Goal: Information Seeking & Learning: Learn about a topic

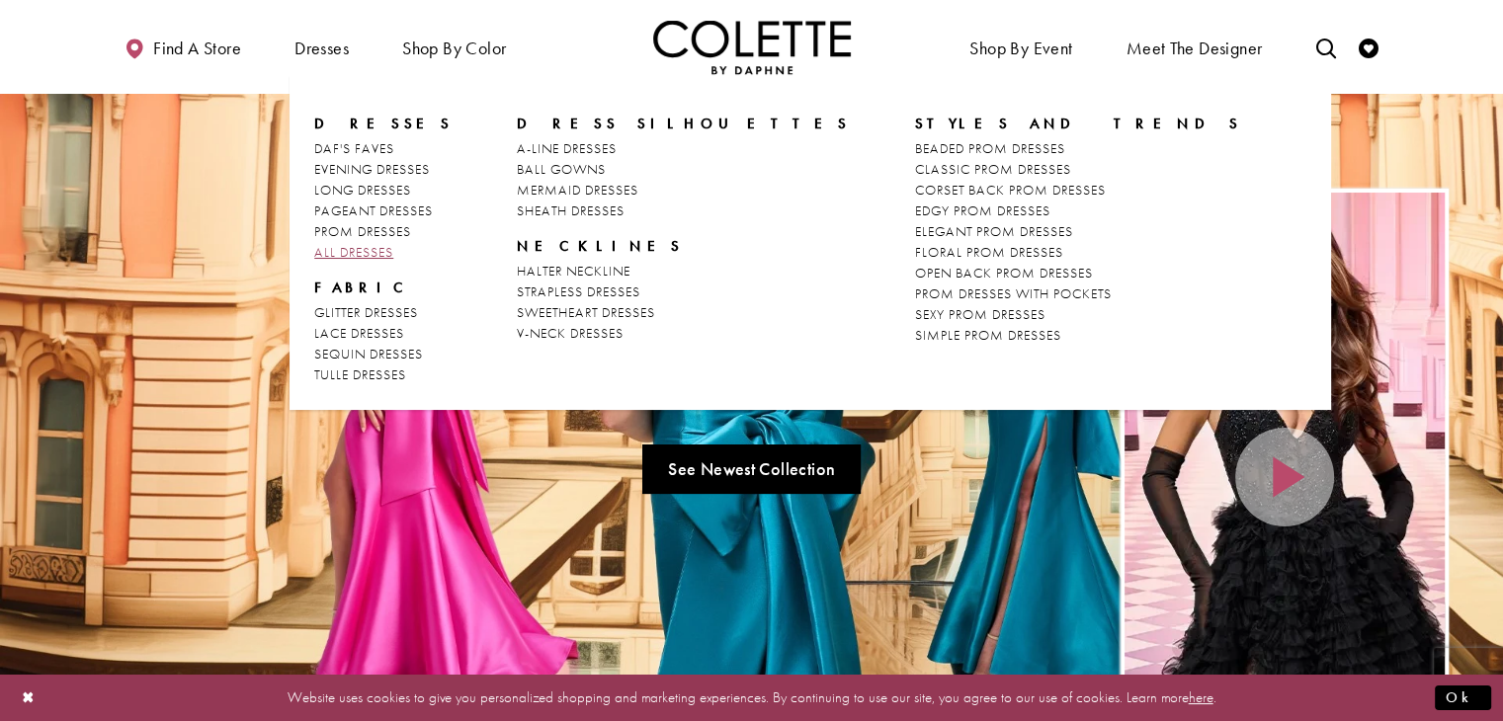
click at [376, 255] on span "ALL DRESSES" at bounding box center [353, 252] width 79 height 18
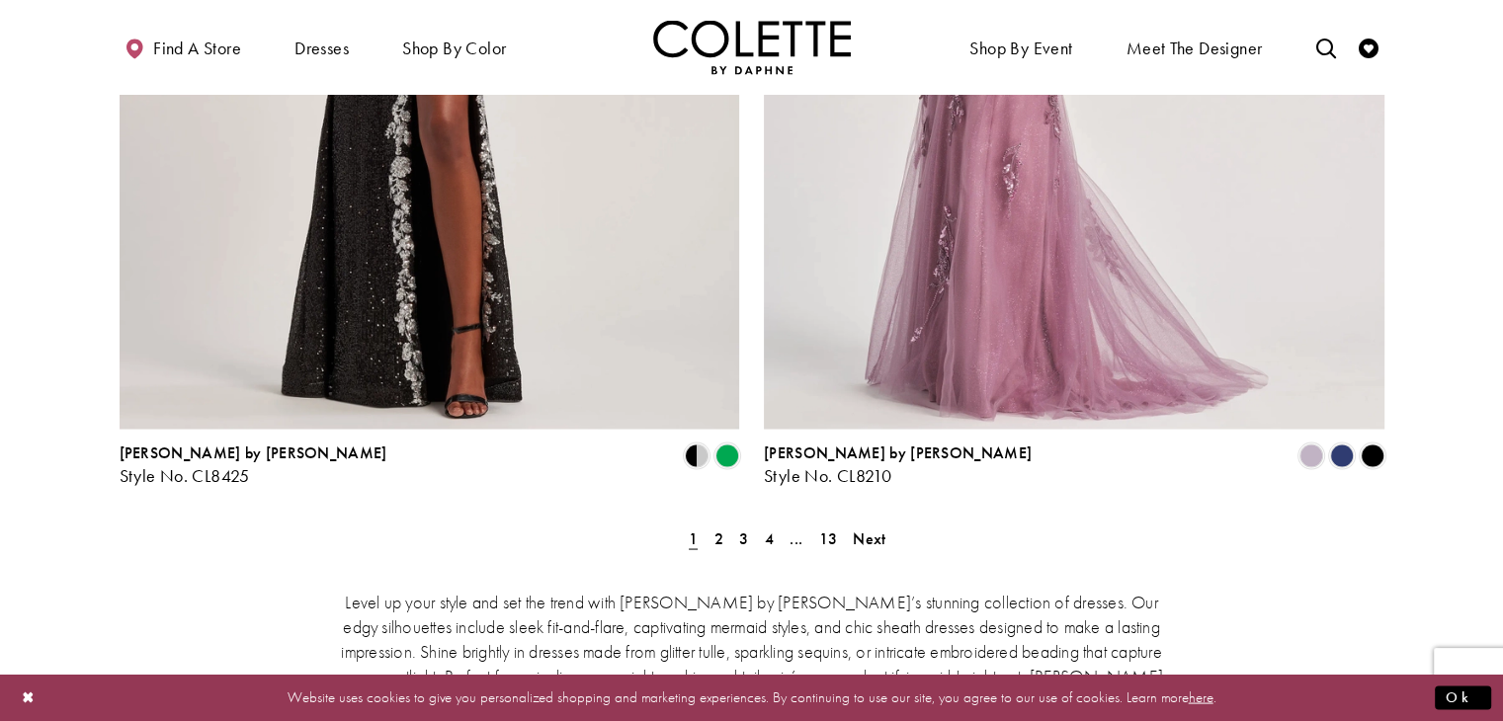
scroll to position [3557, 0]
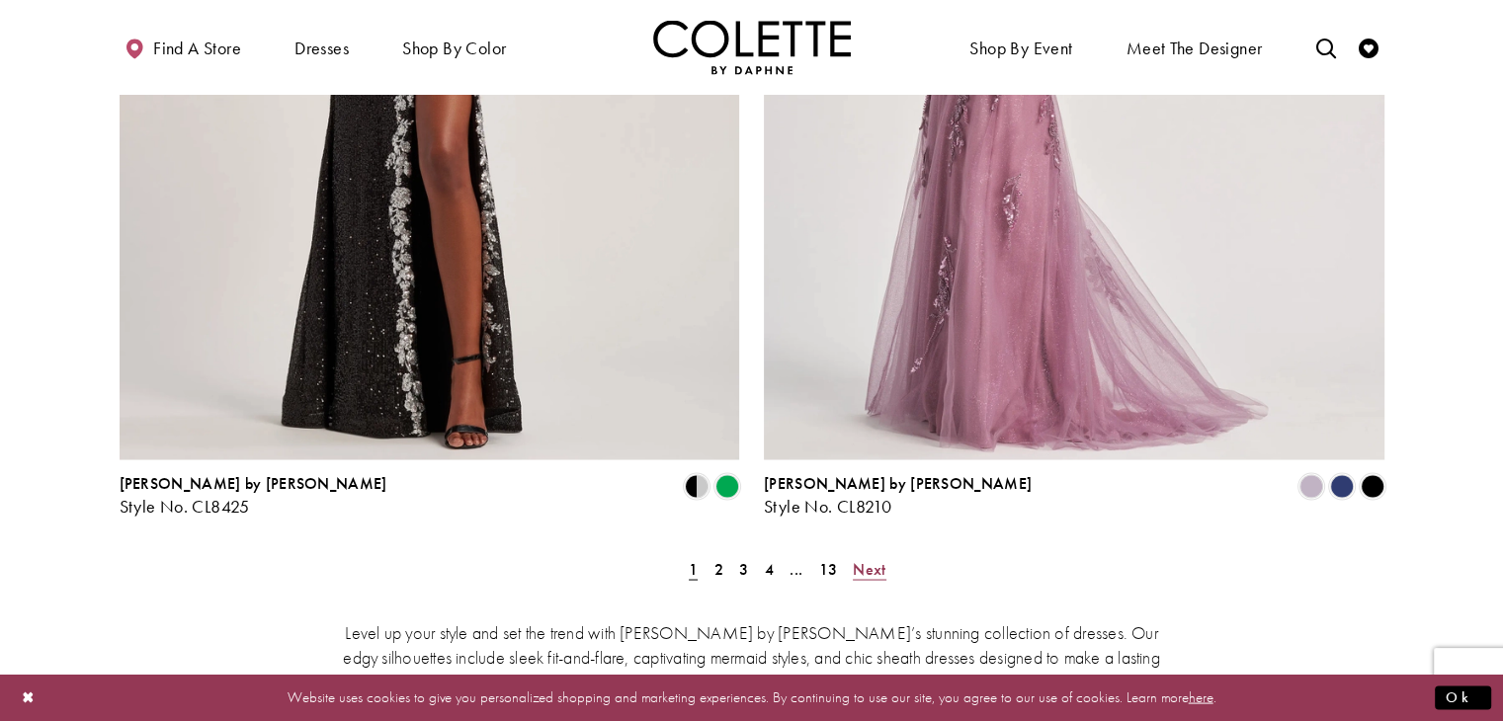
click at [880, 558] on span "Next" at bounding box center [869, 568] width 33 height 21
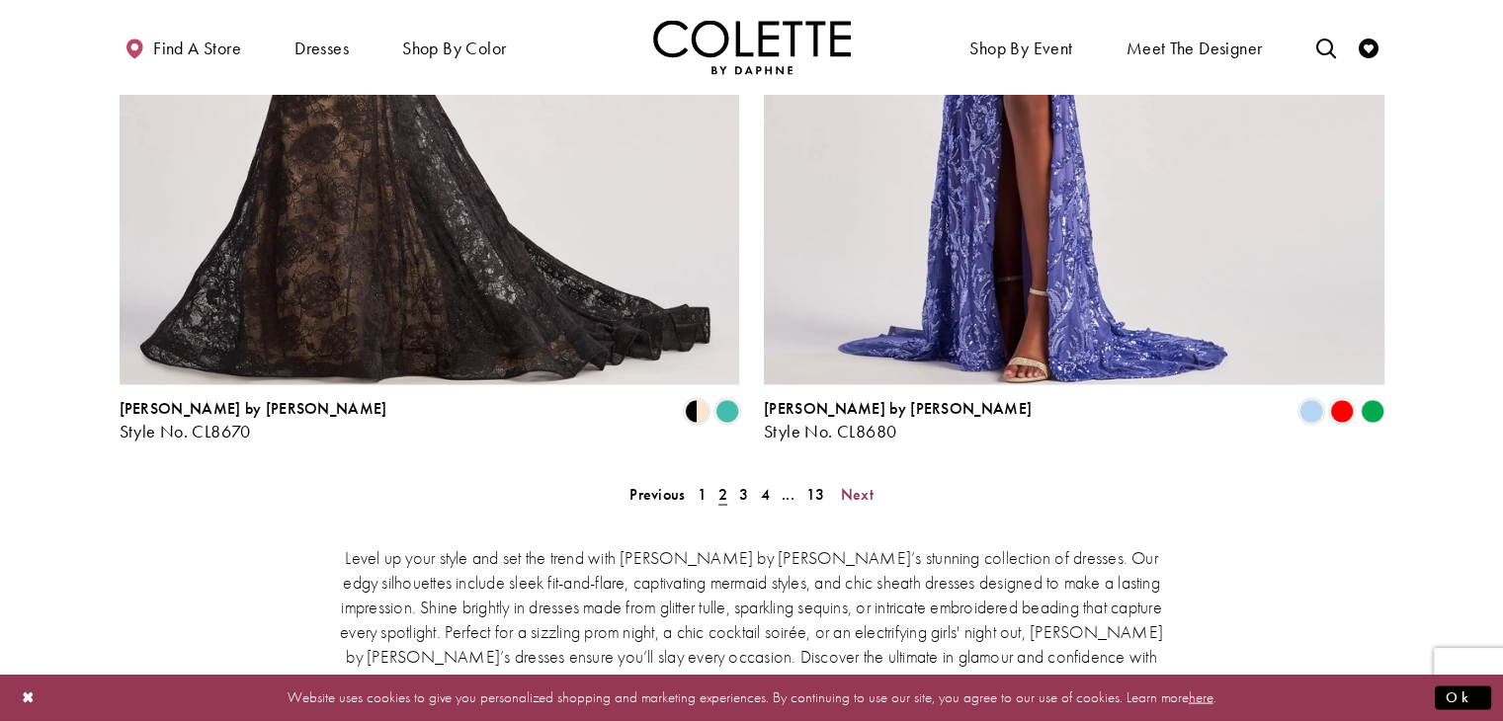
scroll to position [3663, 0]
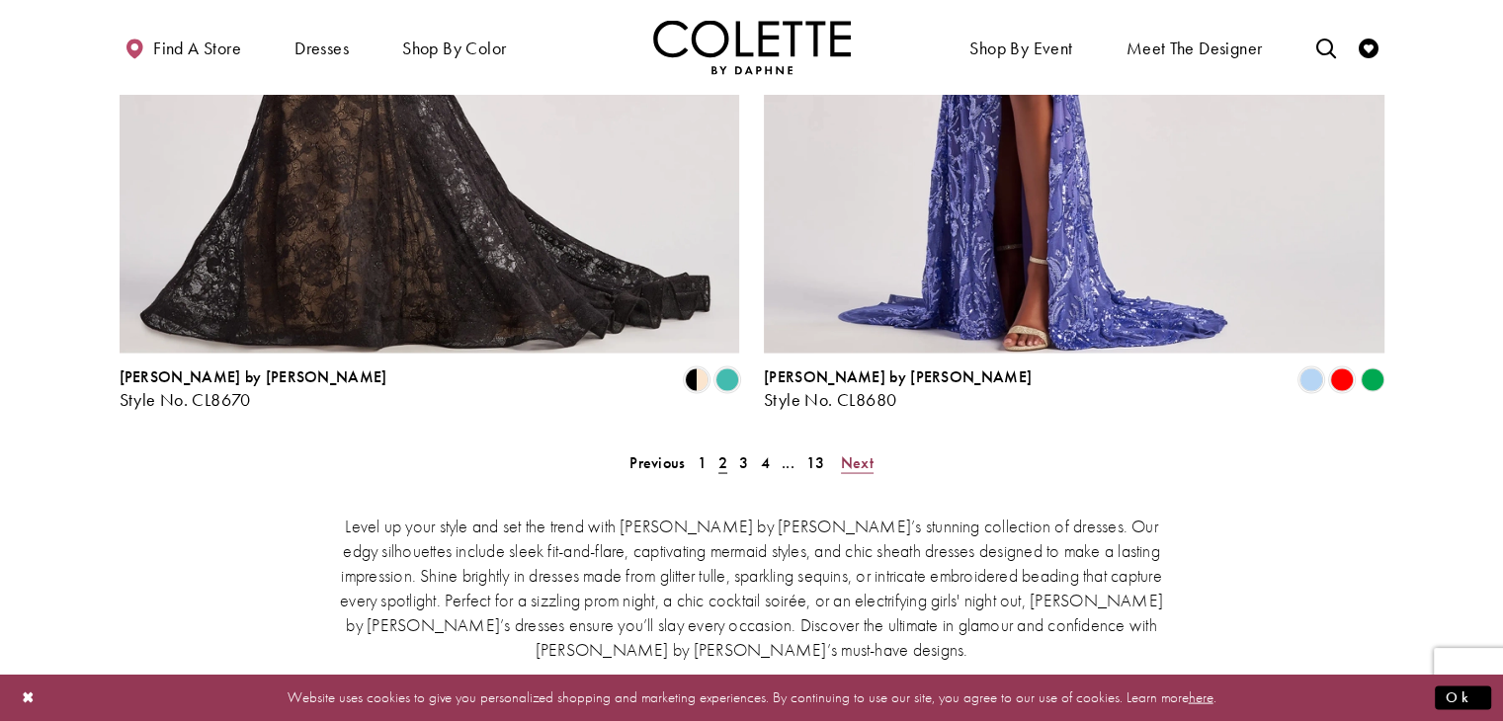
click at [862, 451] on span "Next" at bounding box center [857, 461] width 33 height 21
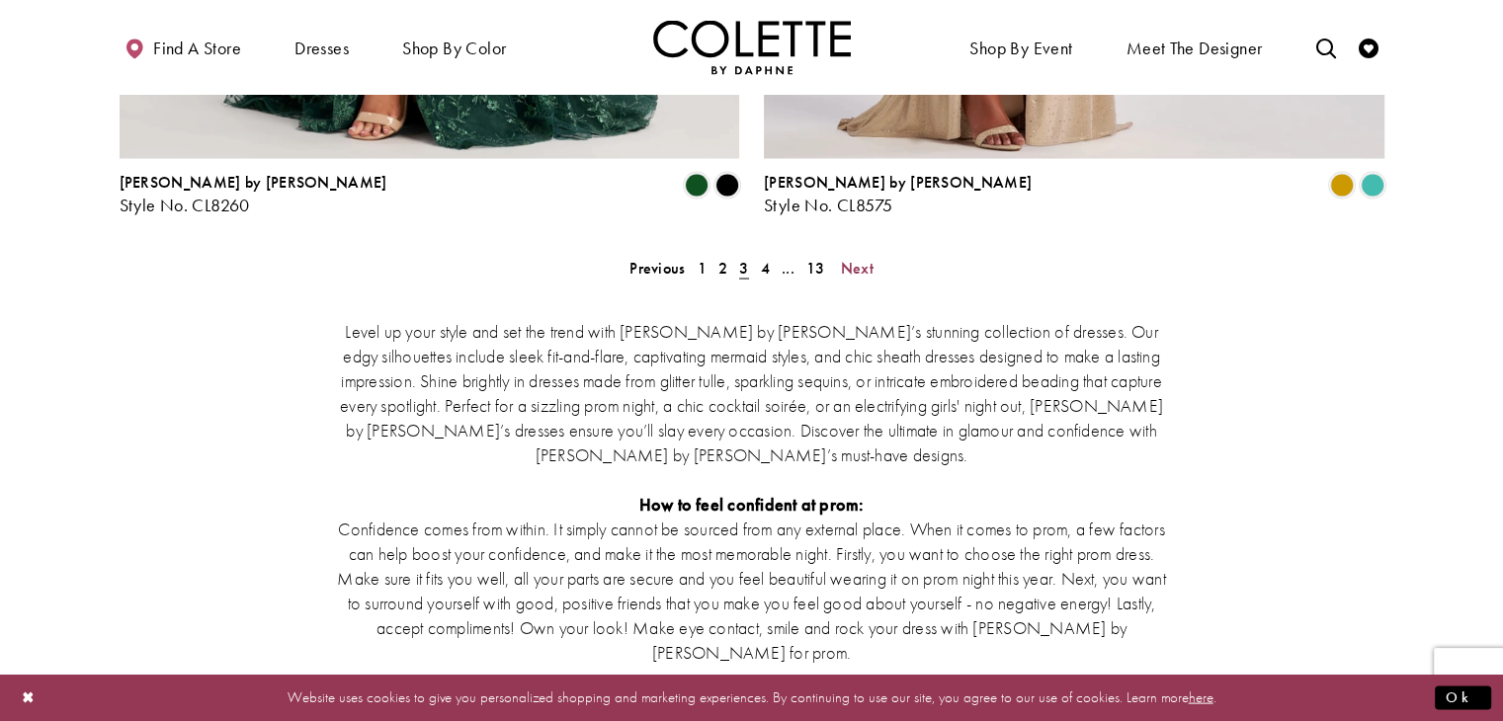
scroll to position [3861, 0]
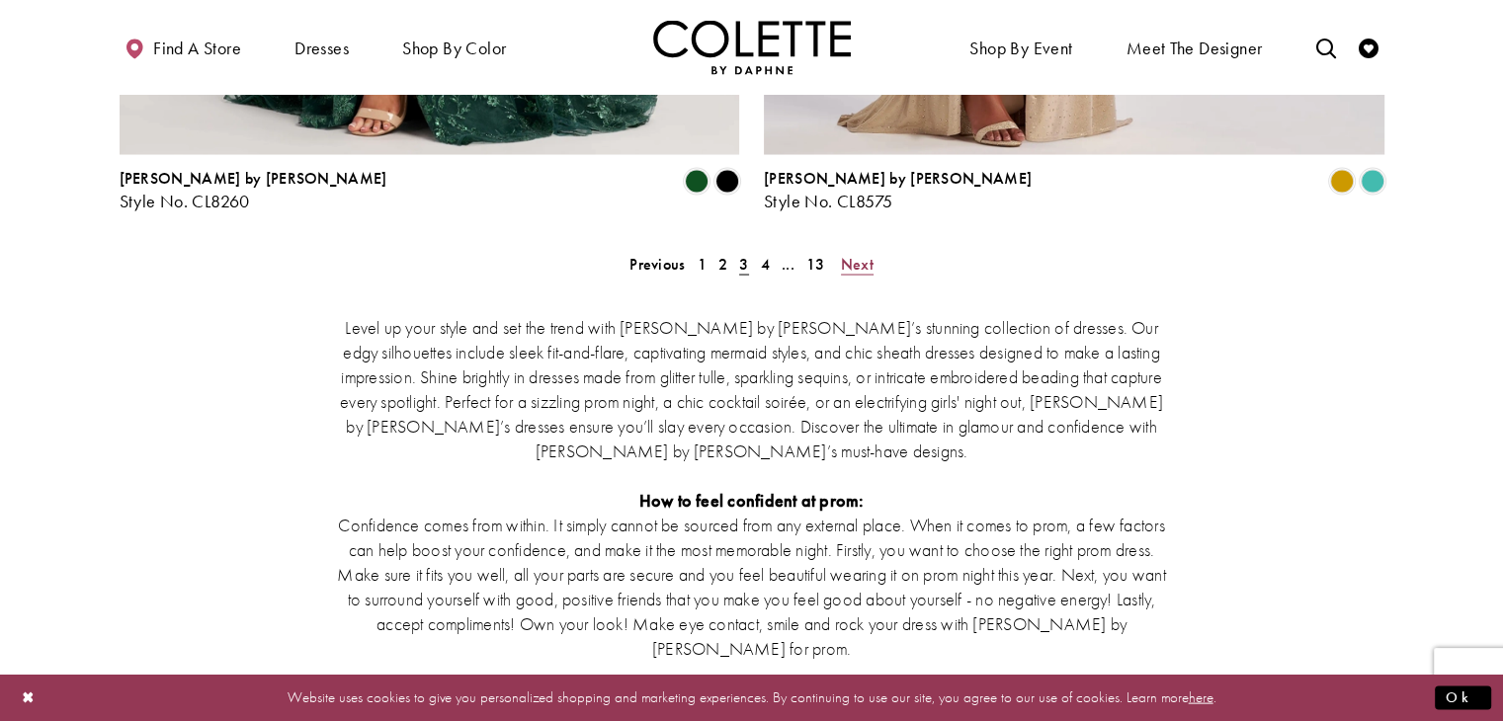
click at [860, 254] on span "Next" at bounding box center [857, 264] width 33 height 21
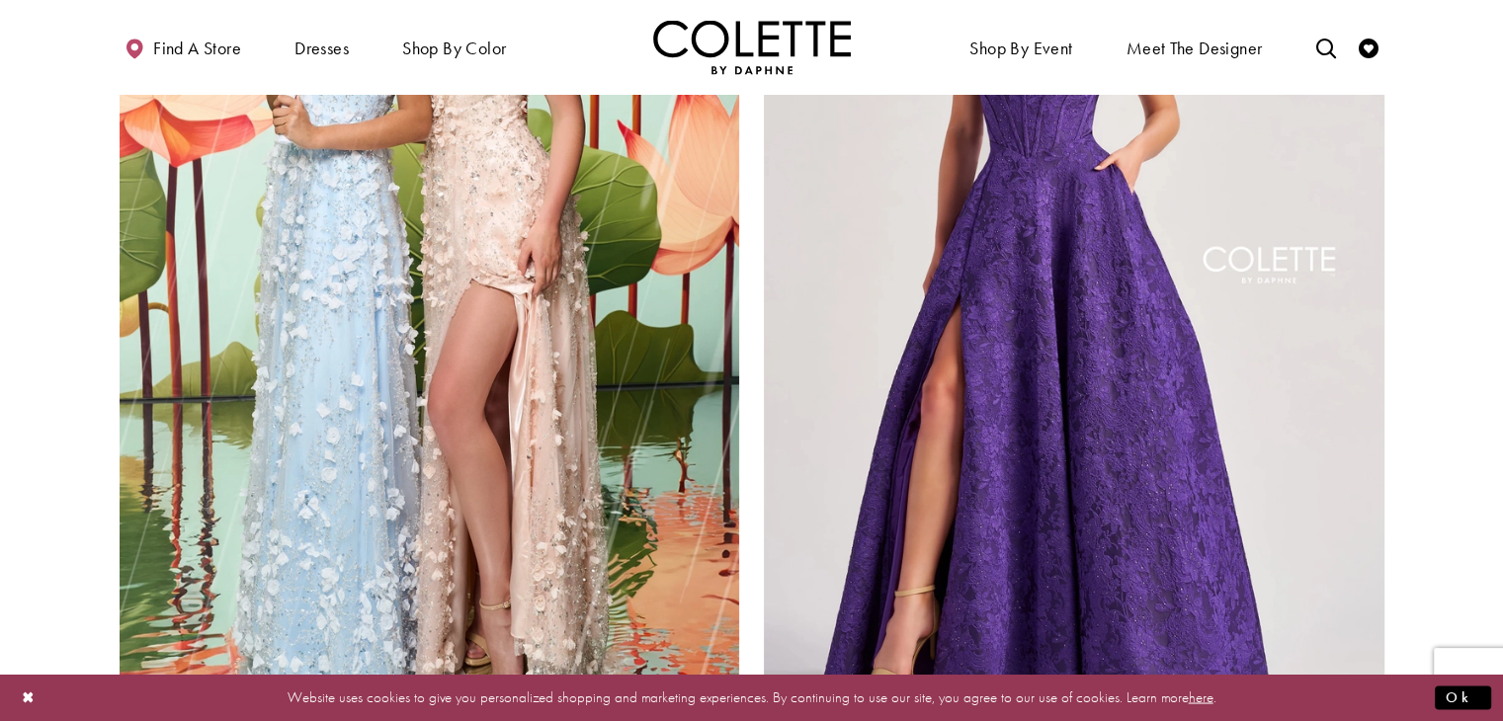
scroll to position [3564, 0]
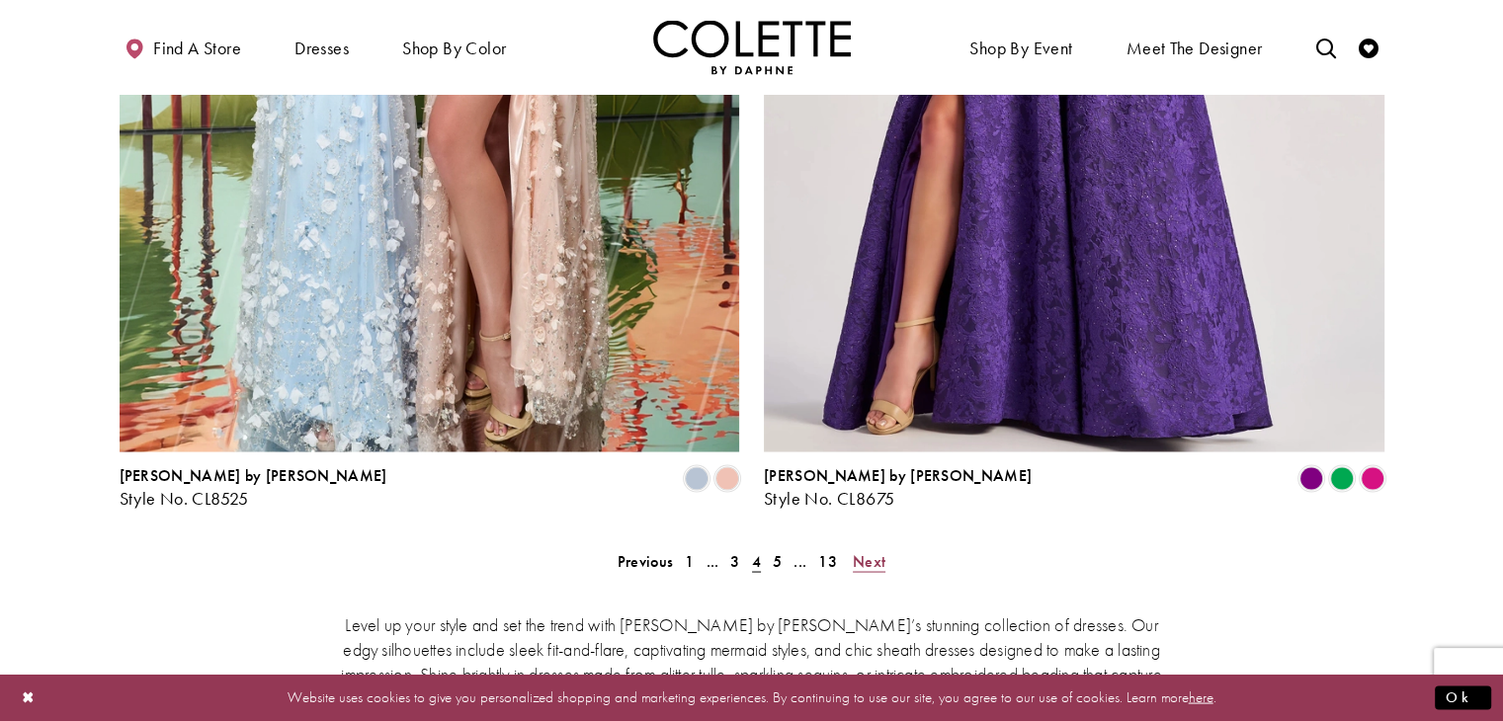
click at [874, 550] on span "Next" at bounding box center [869, 560] width 33 height 21
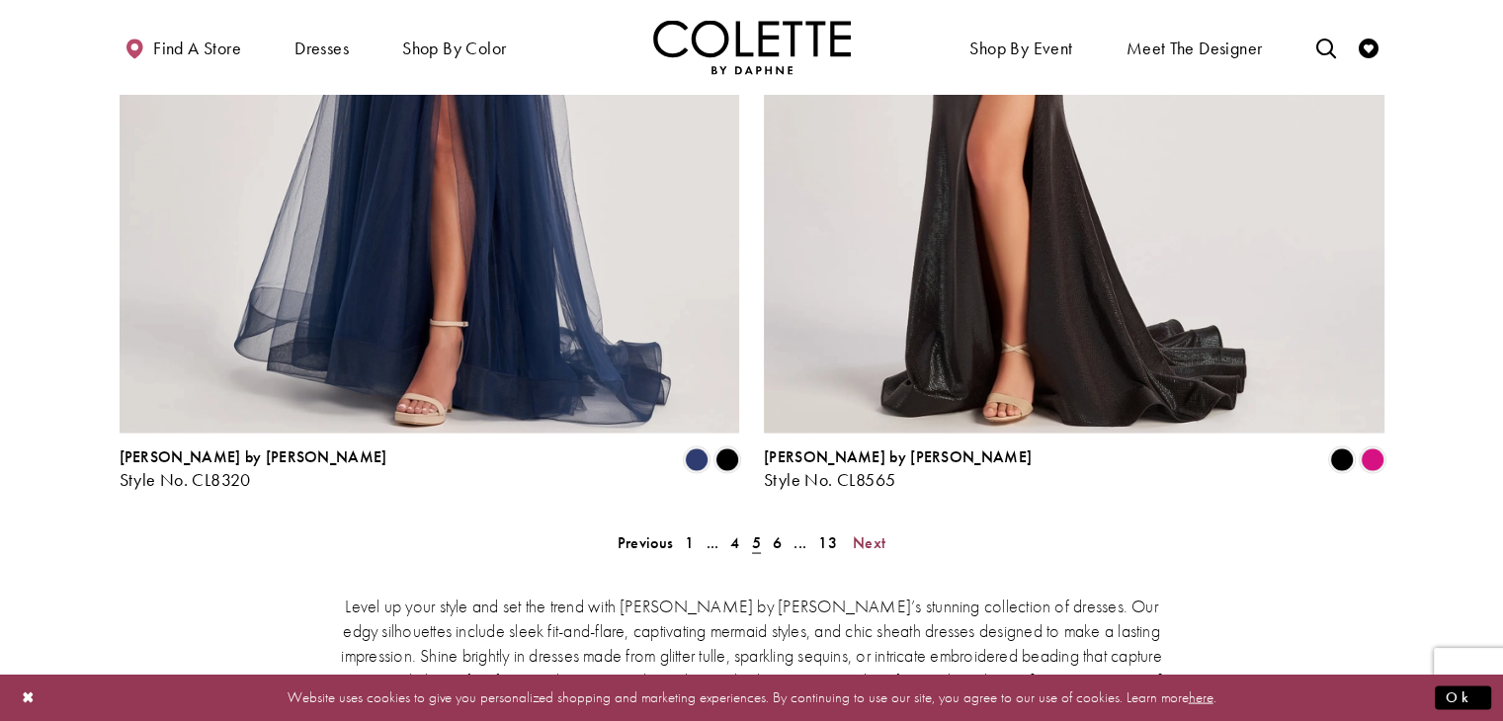
scroll to position [3663, 0]
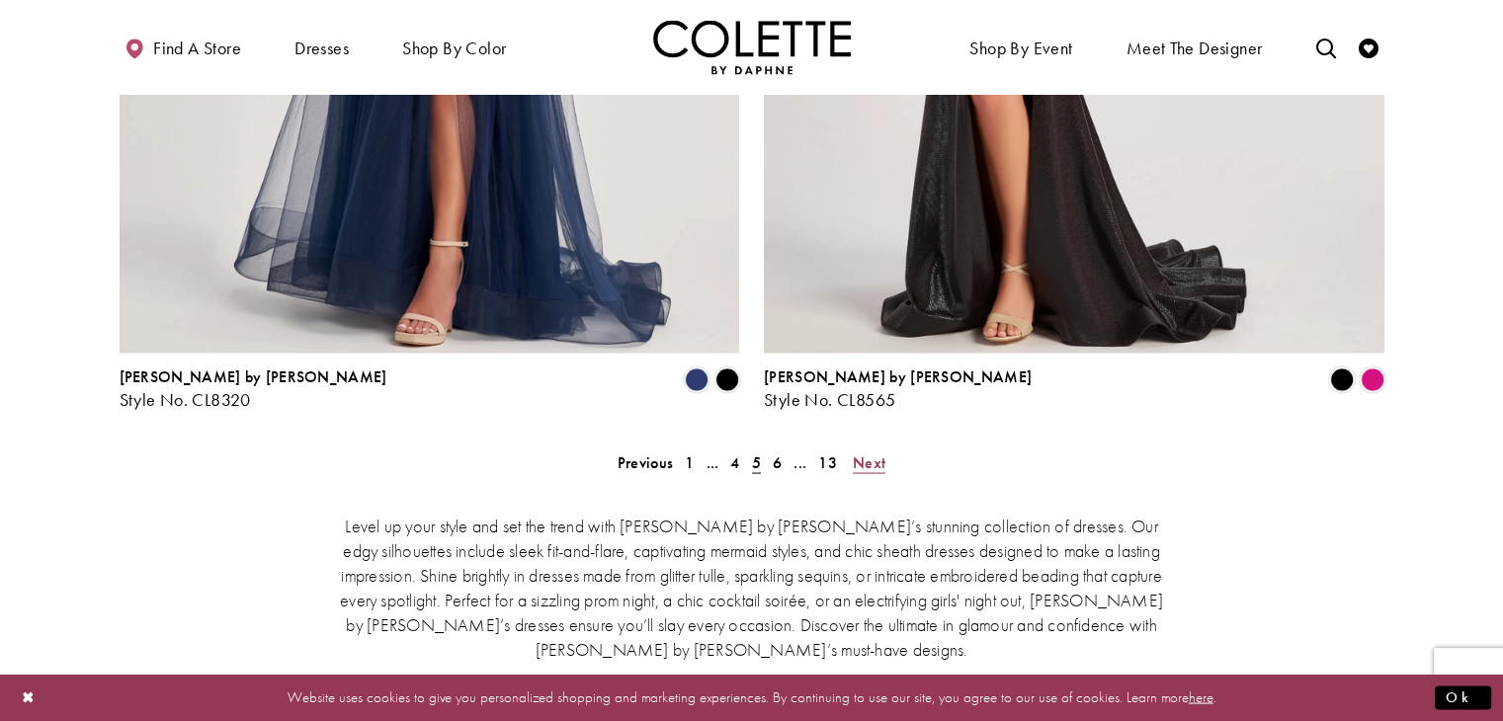
click at [877, 451] on span "Next" at bounding box center [869, 461] width 33 height 21
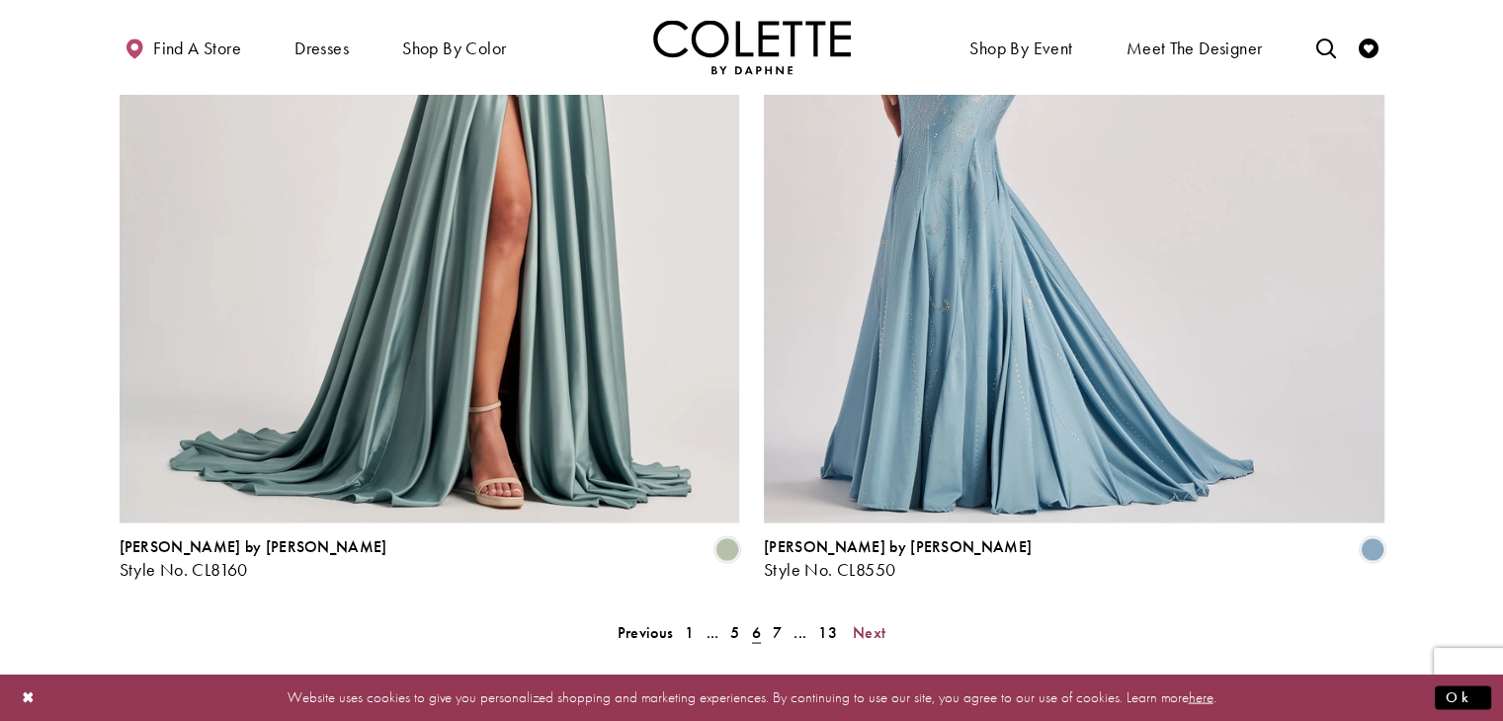
scroll to position [3564, 0]
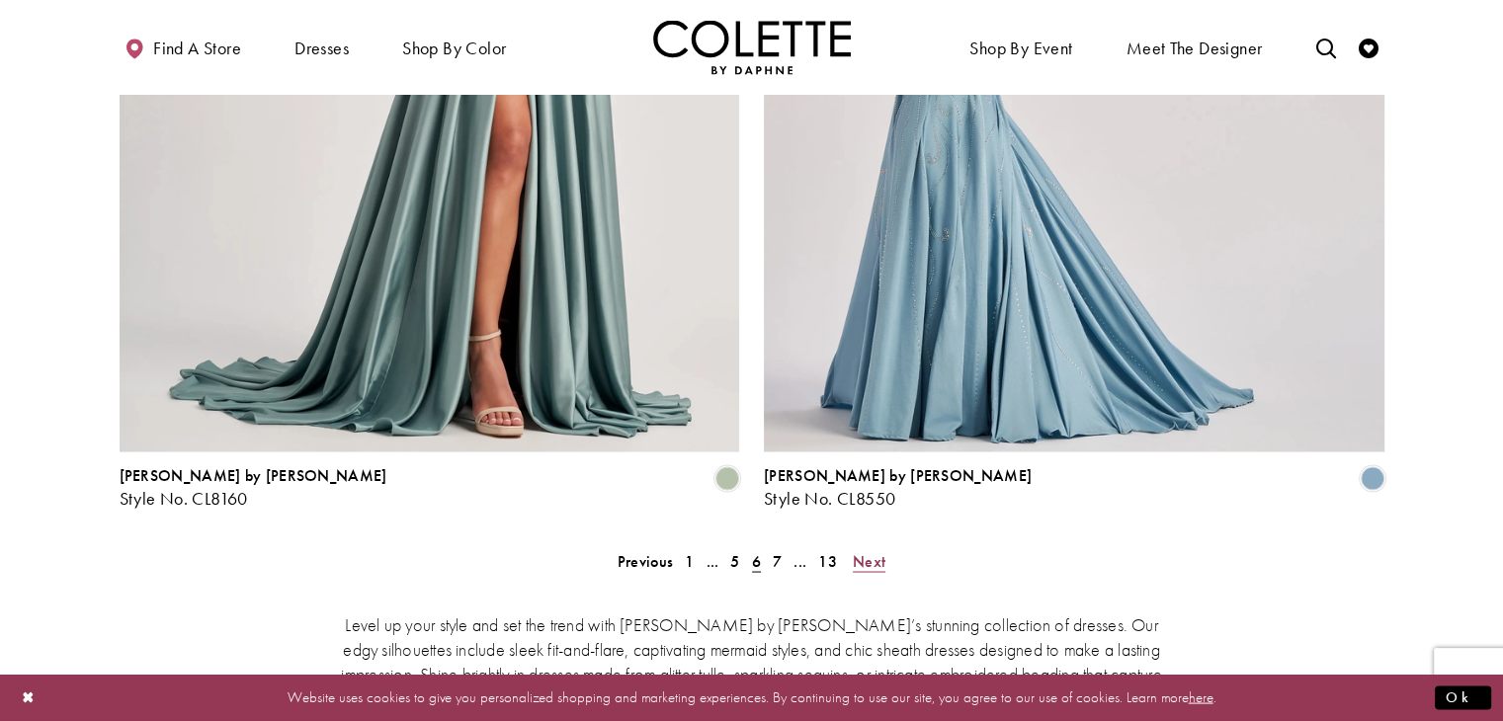
click at [873, 550] on span "Next" at bounding box center [869, 560] width 33 height 21
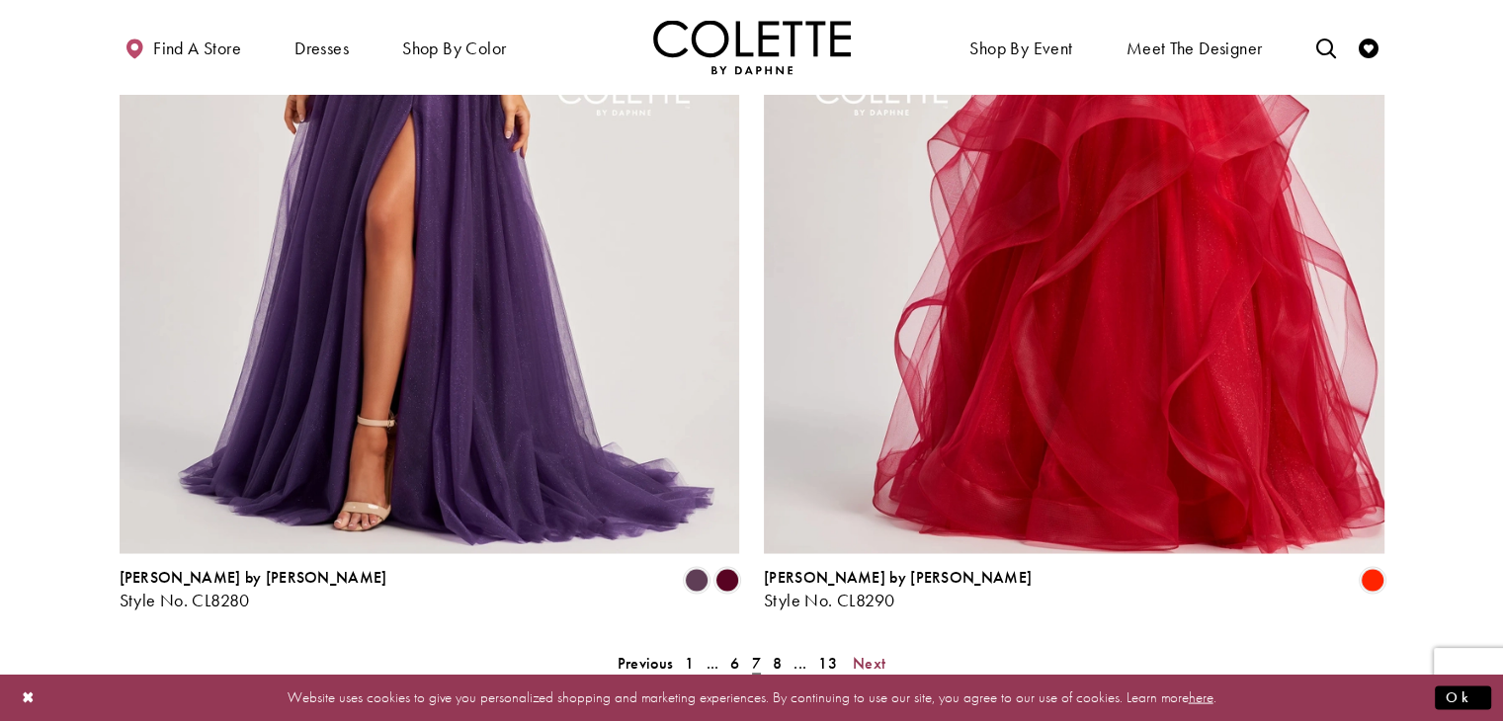
scroll to position [3466, 0]
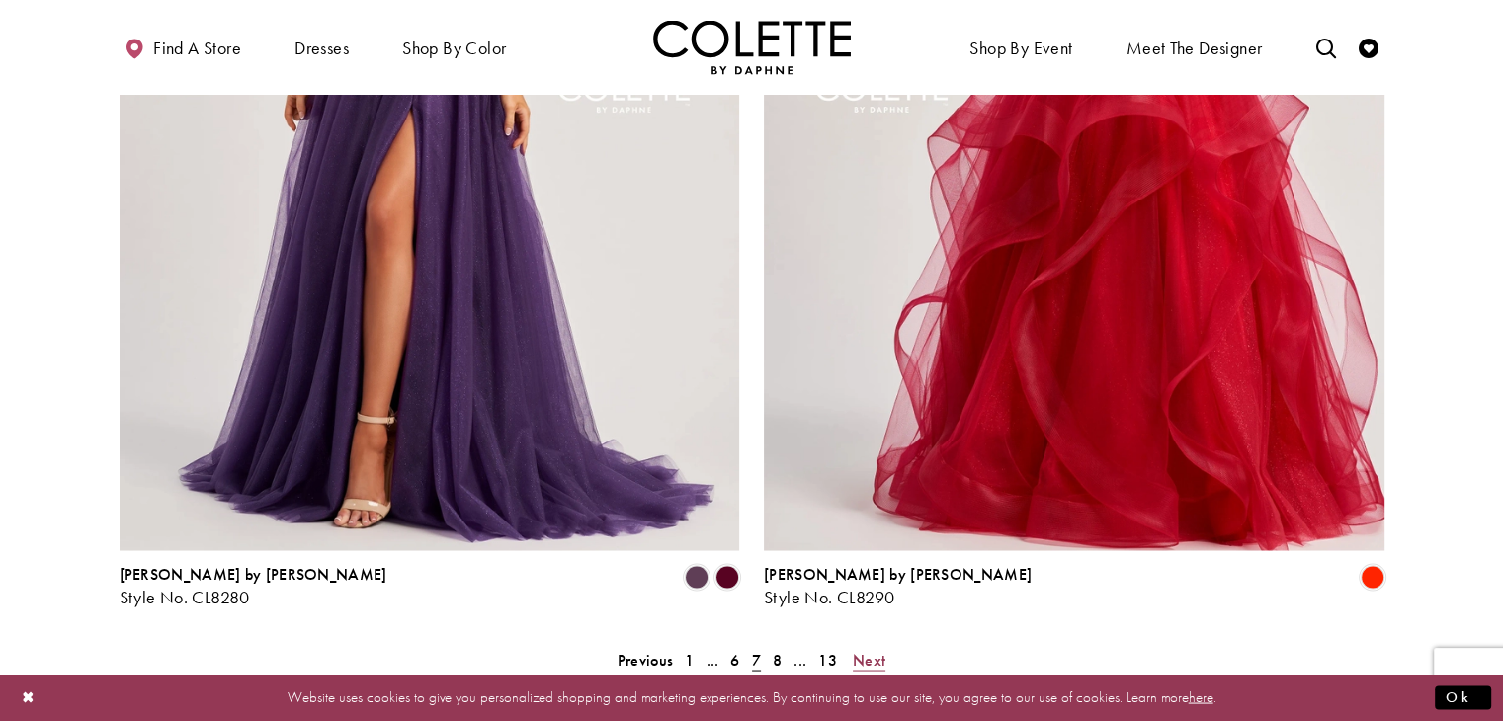
click at [874, 649] on span "Next" at bounding box center [869, 659] width 33 height 21
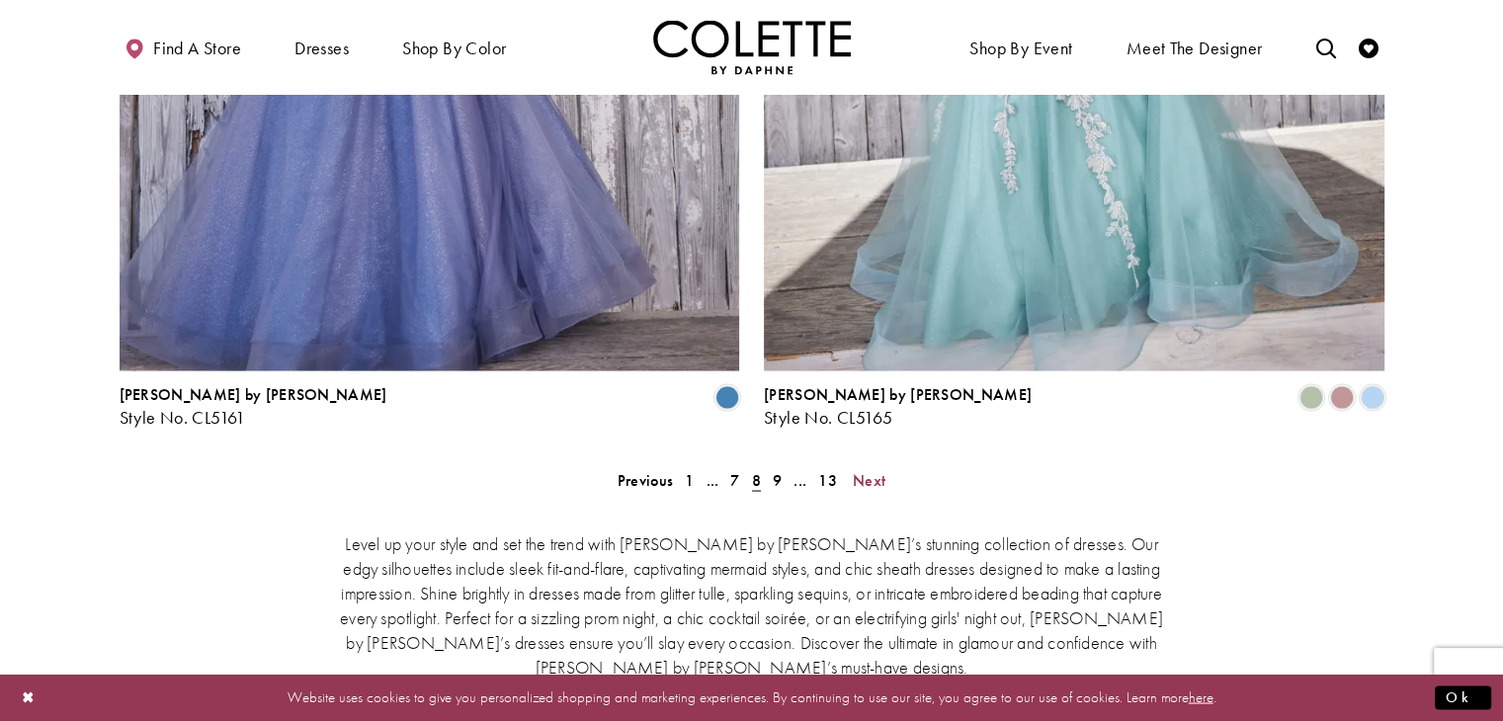
scroll to position [3663, 0]
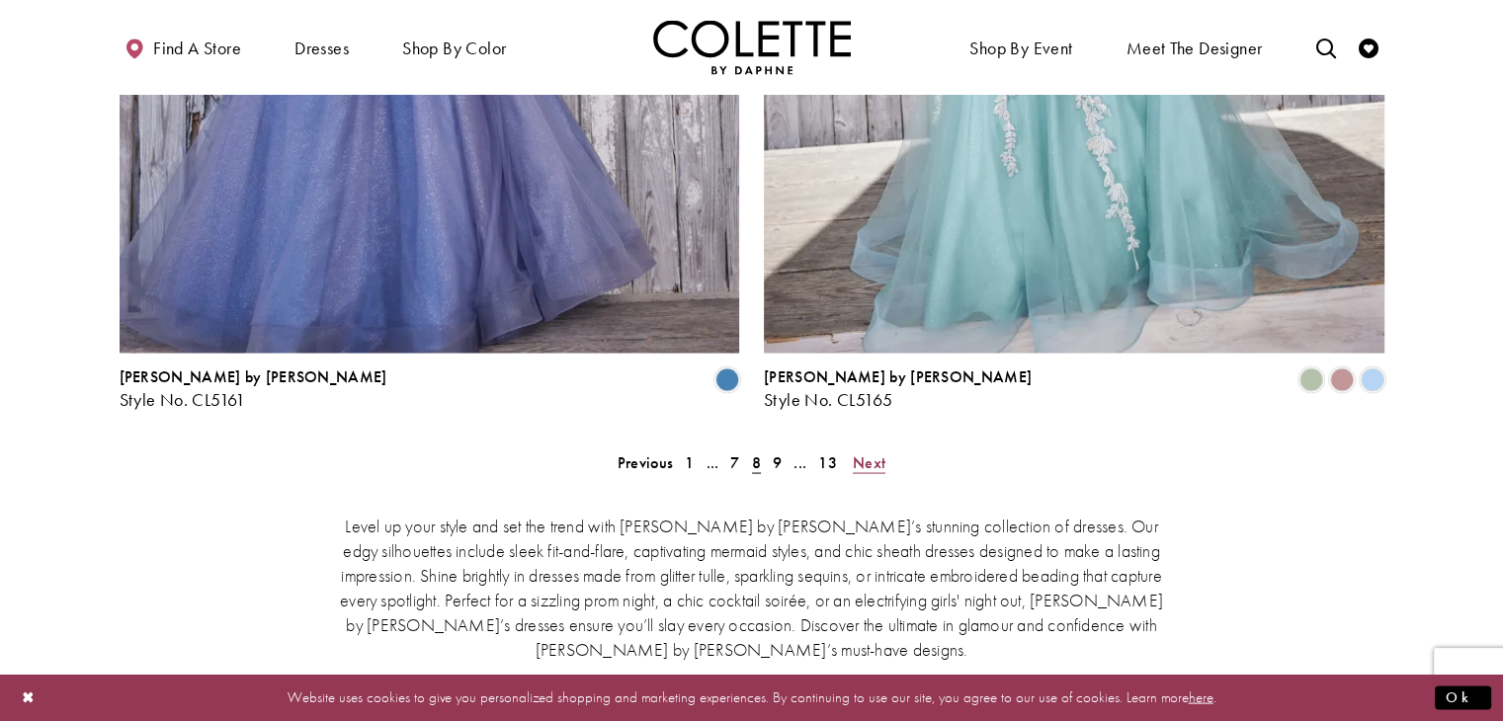
click at [869, 451] on span "Next" at bounding box center [869, 461] width 33 height 21
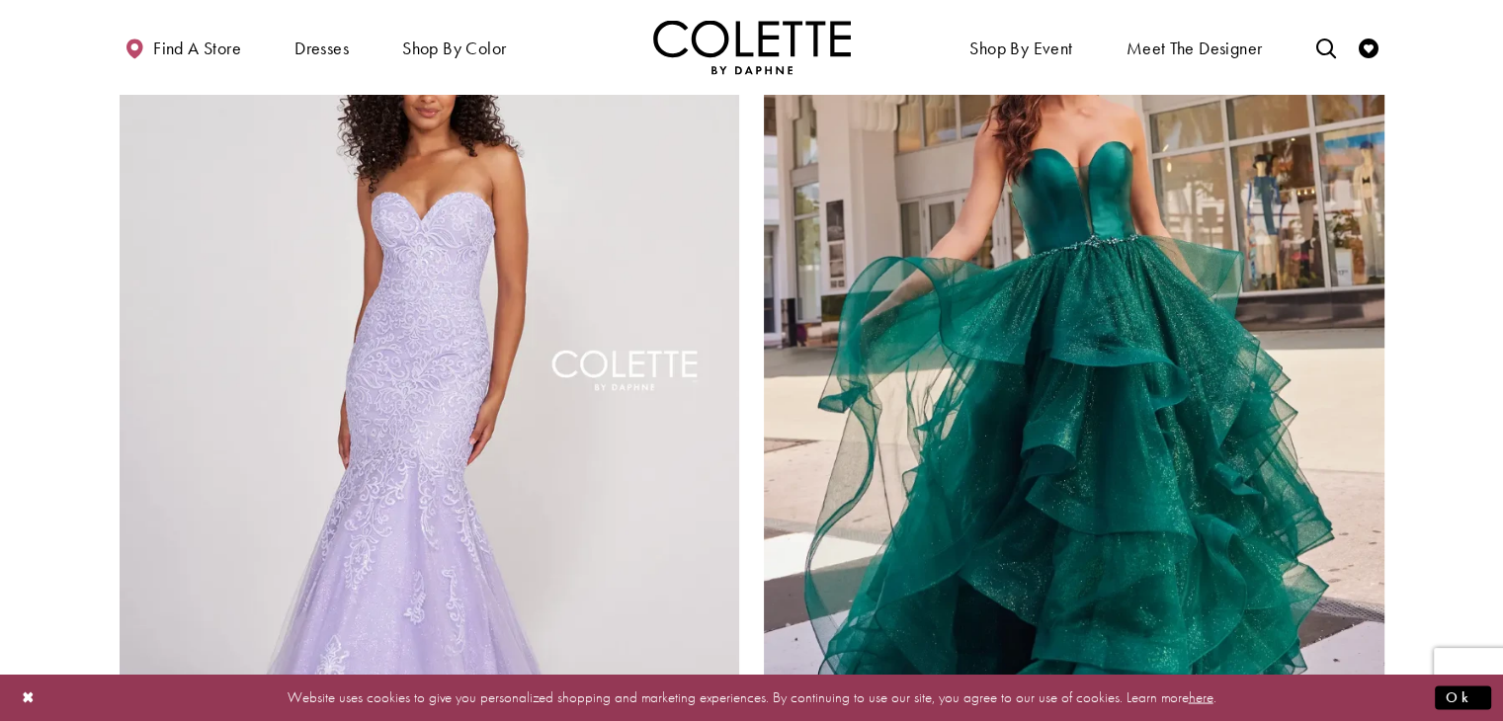
scroll to position [3663, 0]
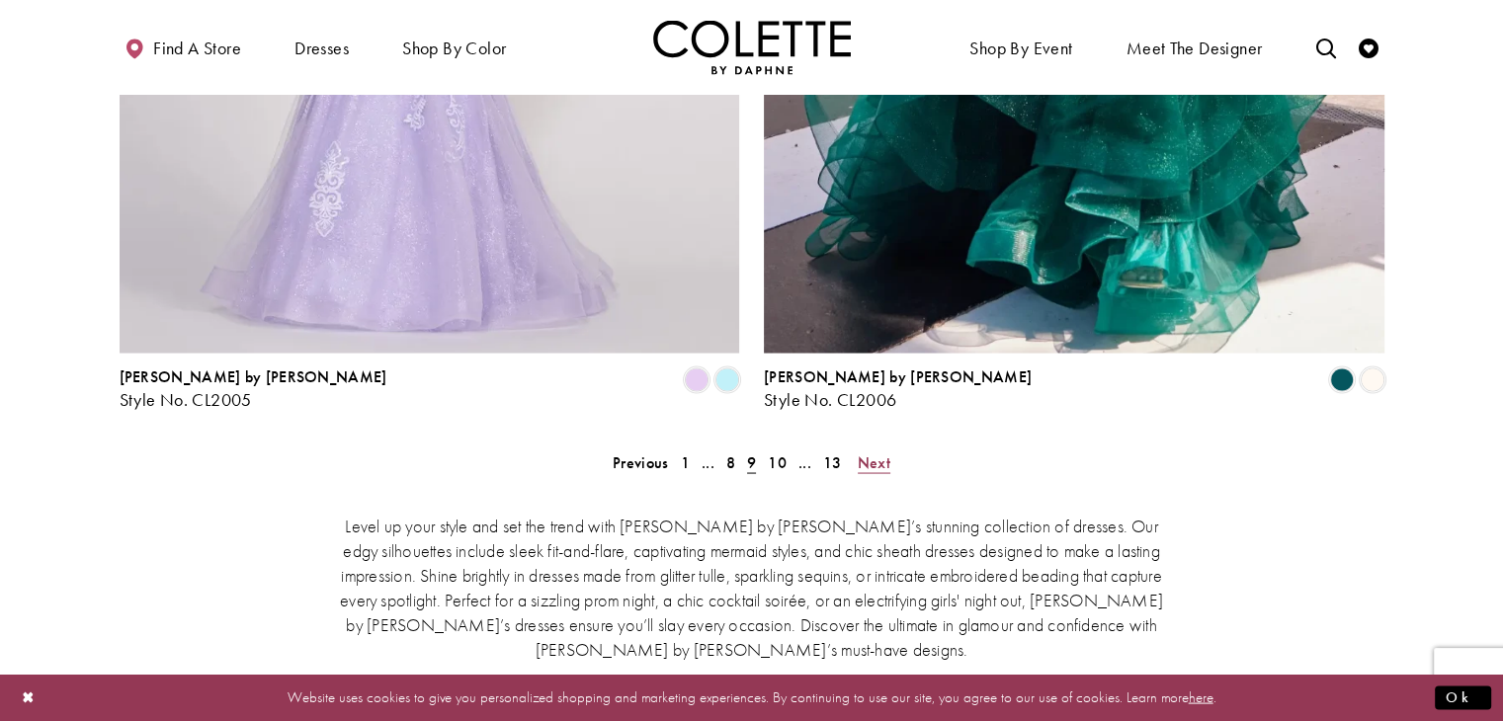
click at [869, 451] on span "Next" at bounding box center [874, 461] width 33 height 21
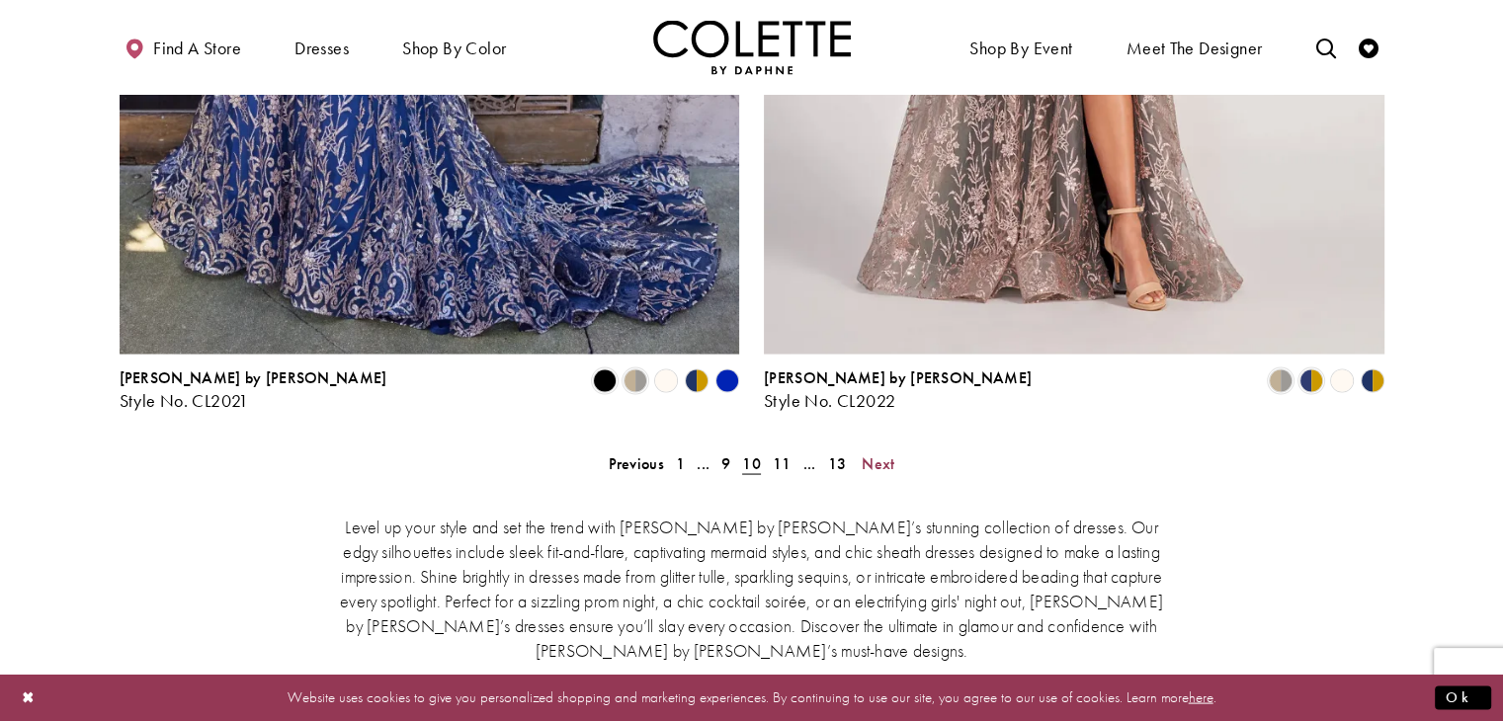
scroll to position [3663, 0]
click at [899, 448] on link "Next" at bounding box center [878, 462] width 44 height 29
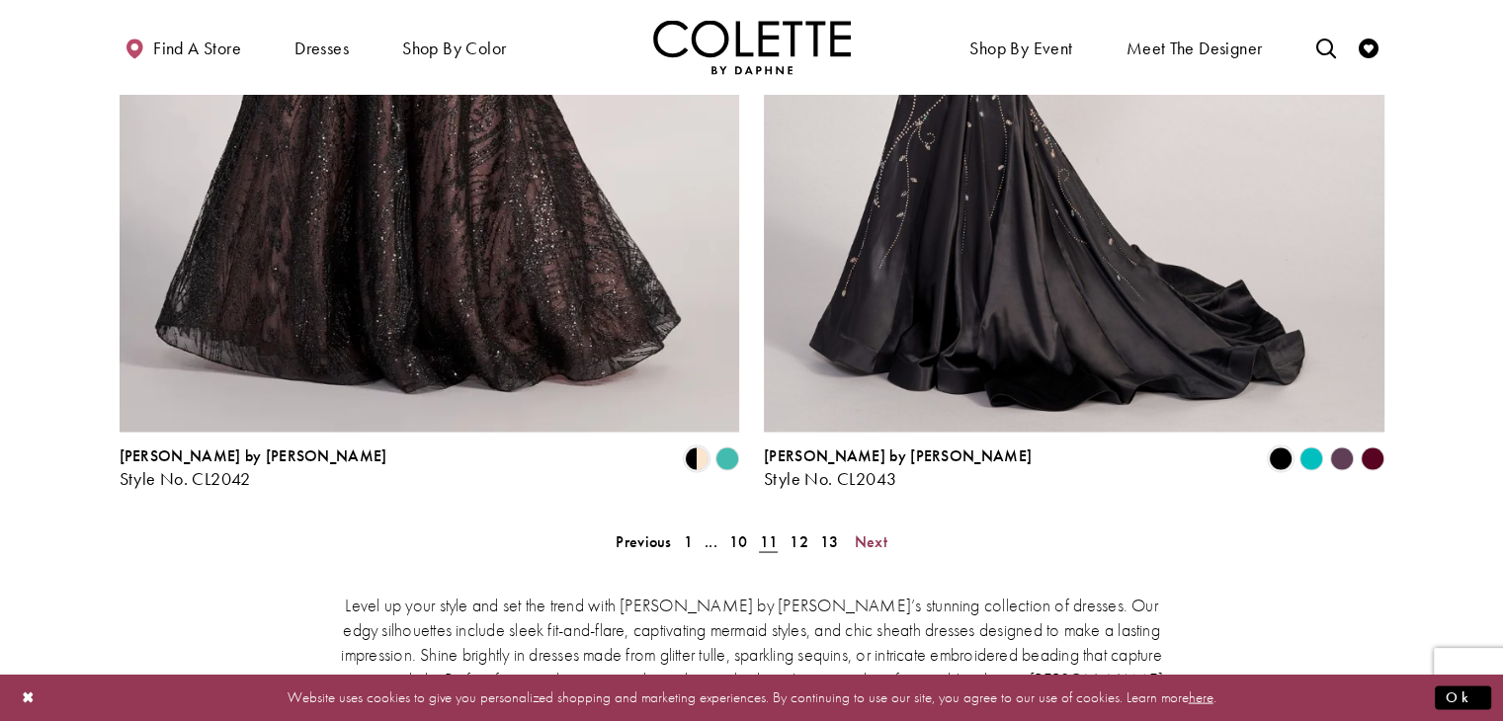
scroll to position [3663, 0]
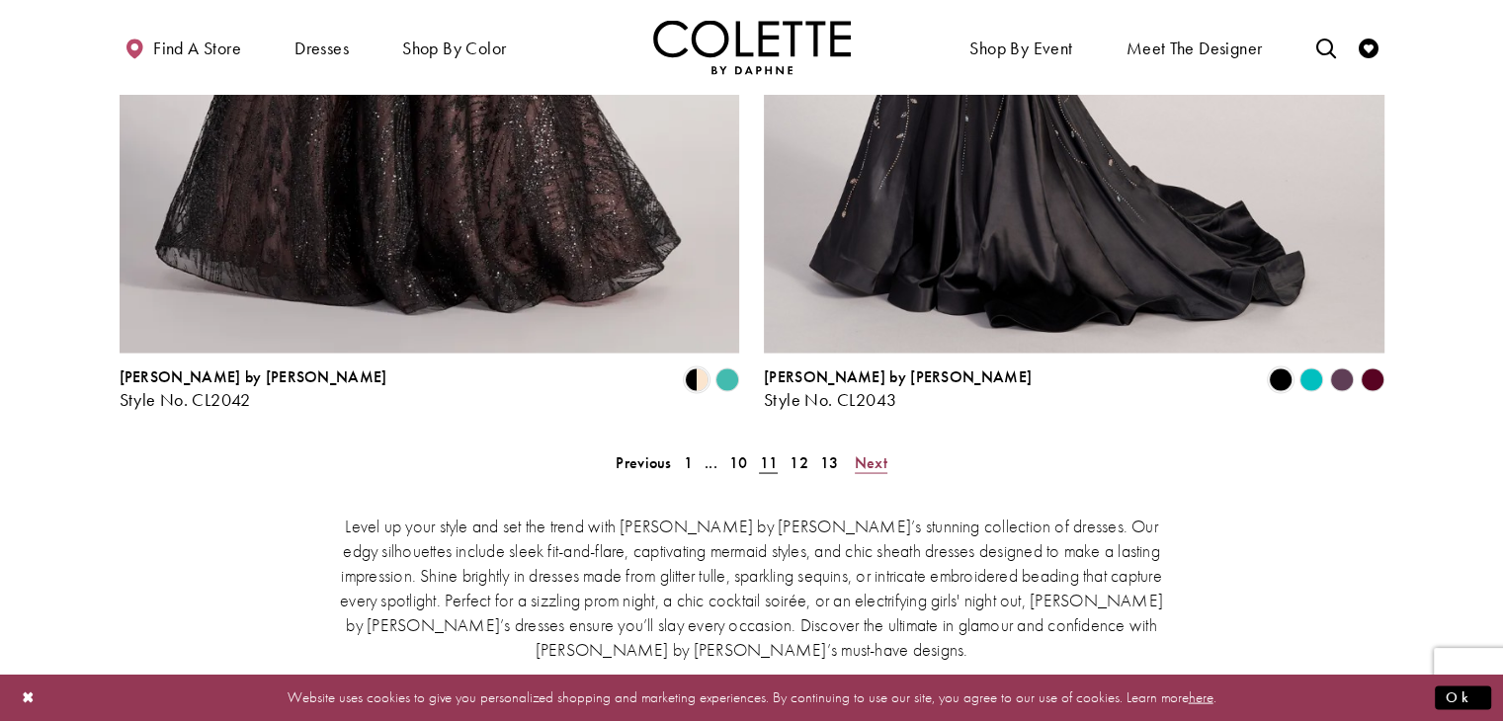
click at [876, 451] on span "Next" at bounding box center [871, 461] width 33 height 21
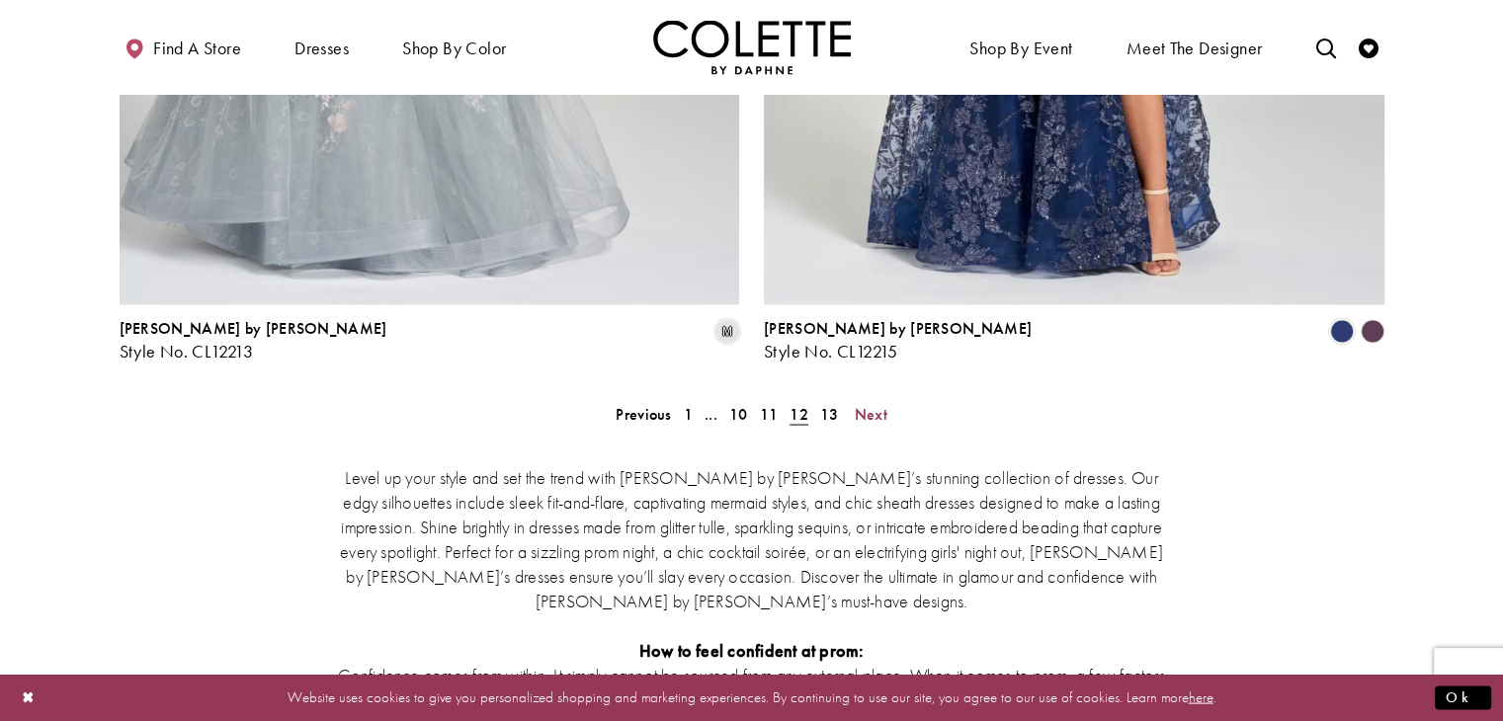
scroll to position [3762, 0]
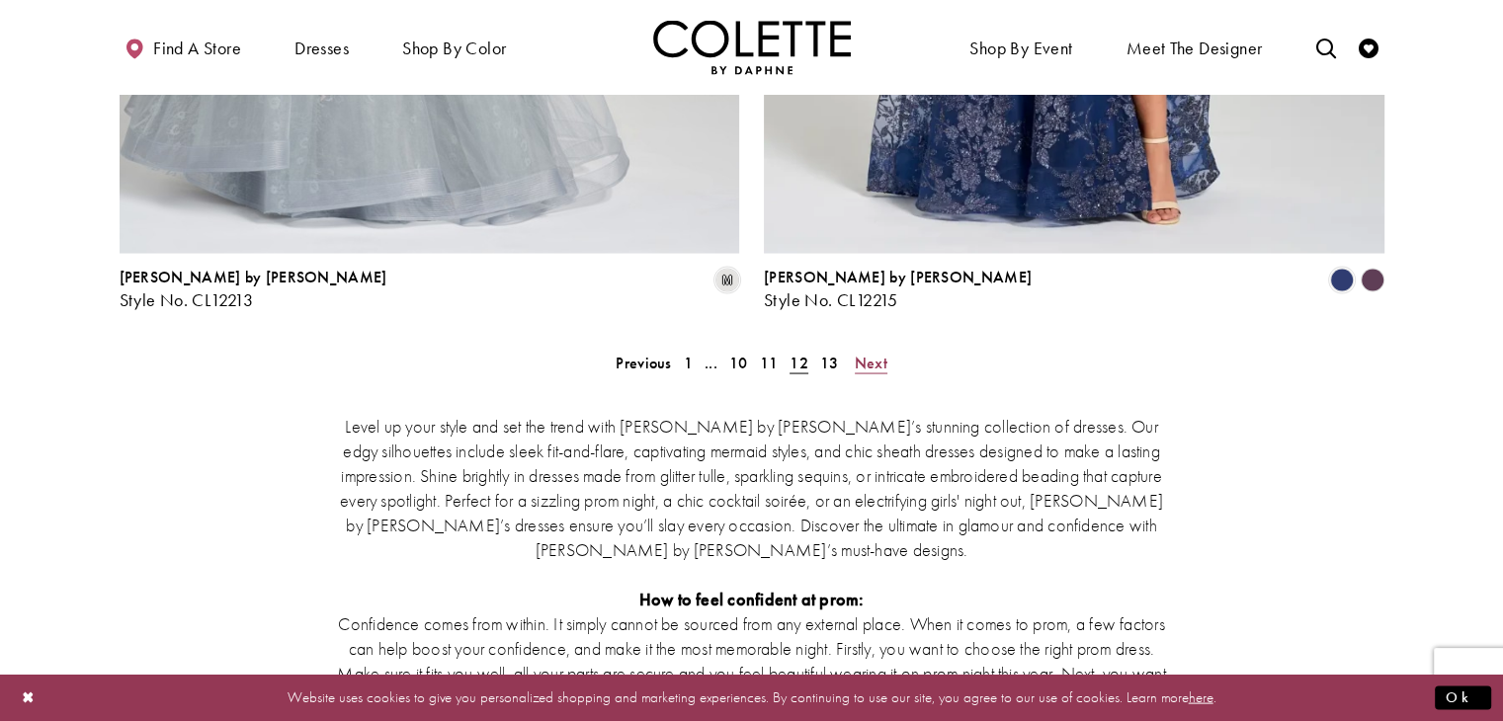
click at [876, 353] on span "Next" at bounding box center [871, 363] width 33 height 21
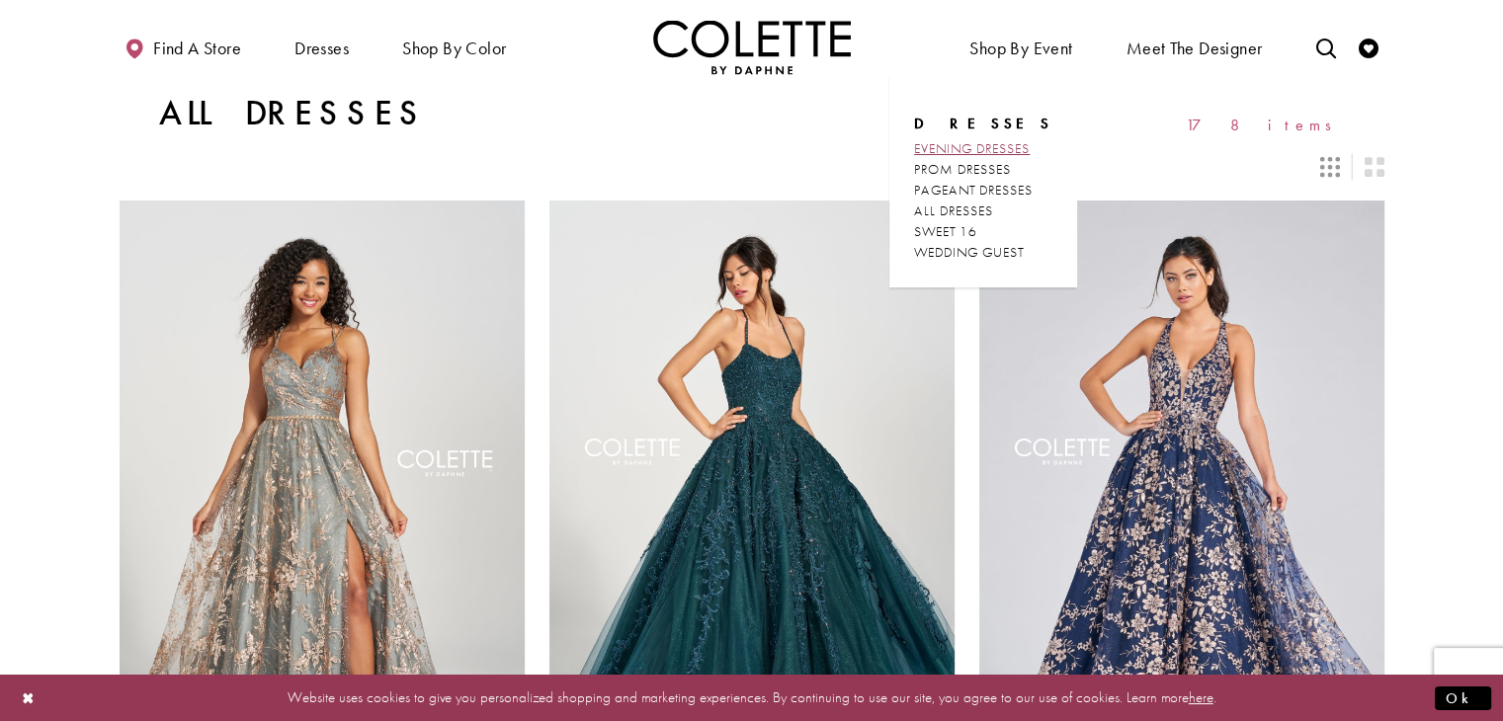
click at [983, 146] on span "EVENING DRESSES" at bounding box center [972, 148] width 116 height 18
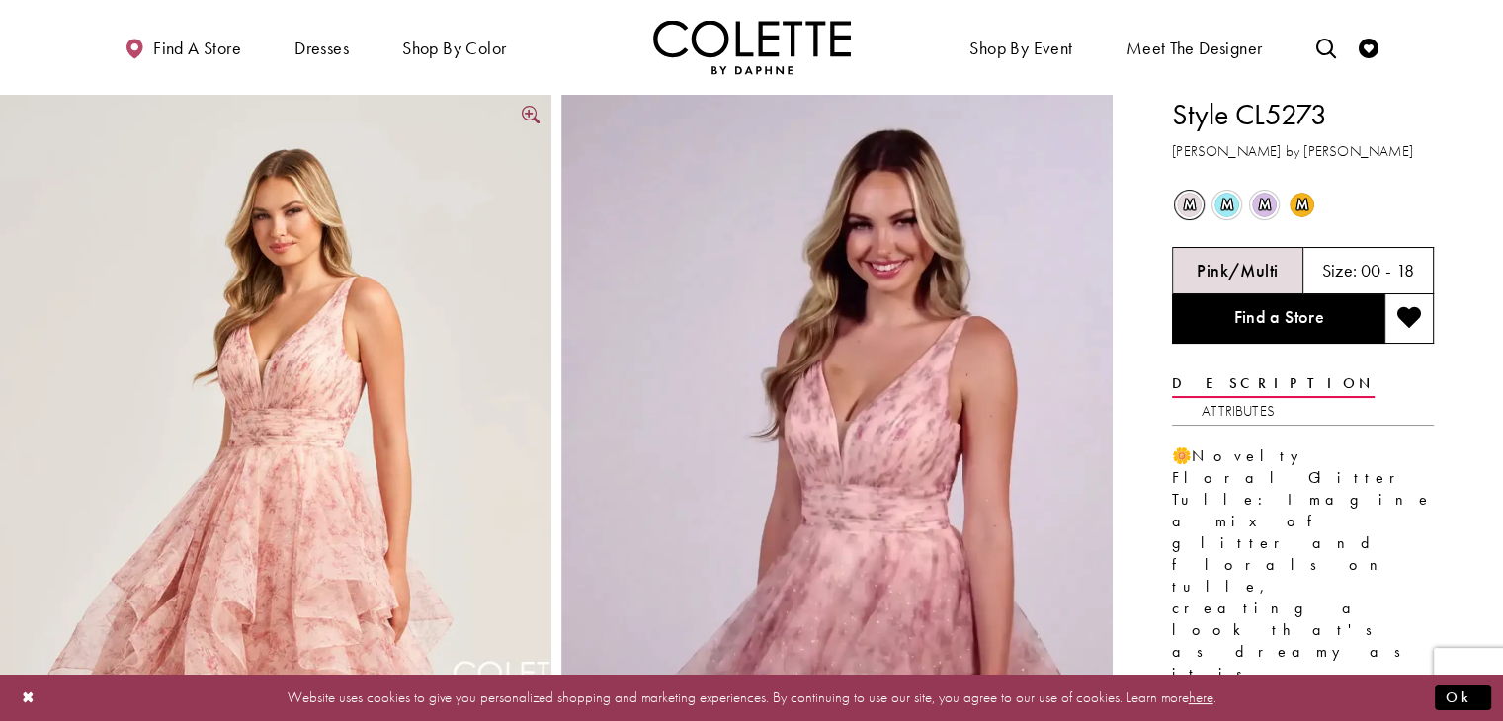
scroll to position [99, 0]
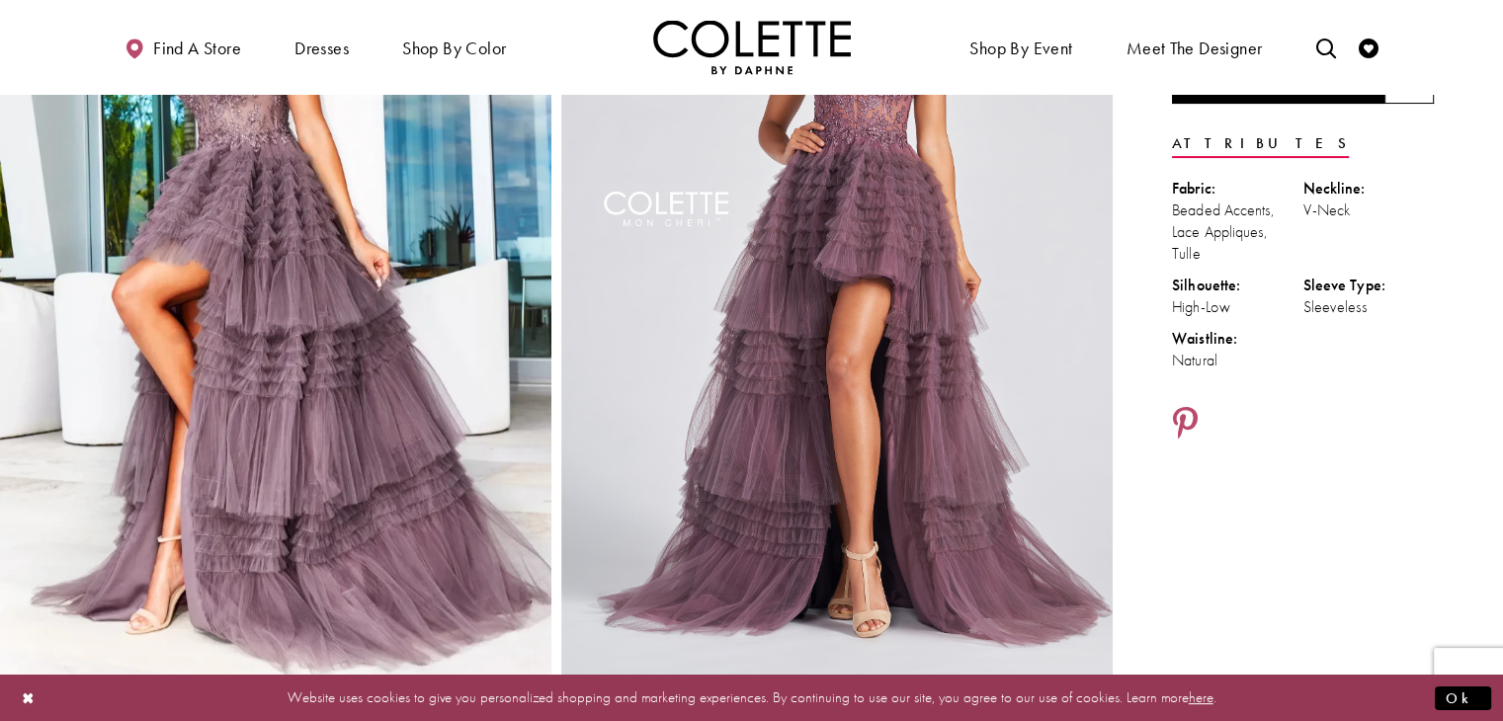
scroll to position [198, 0]
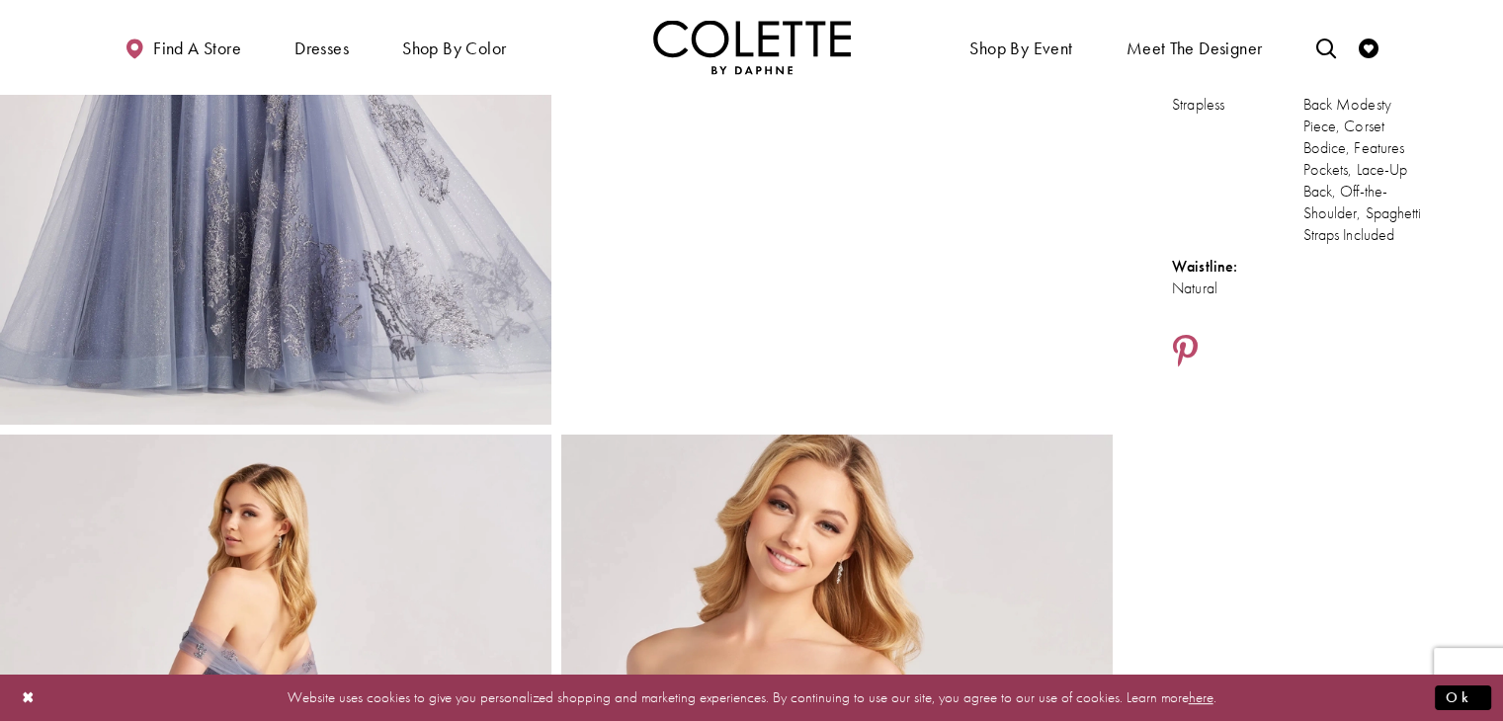
scroll to position [99, 0]
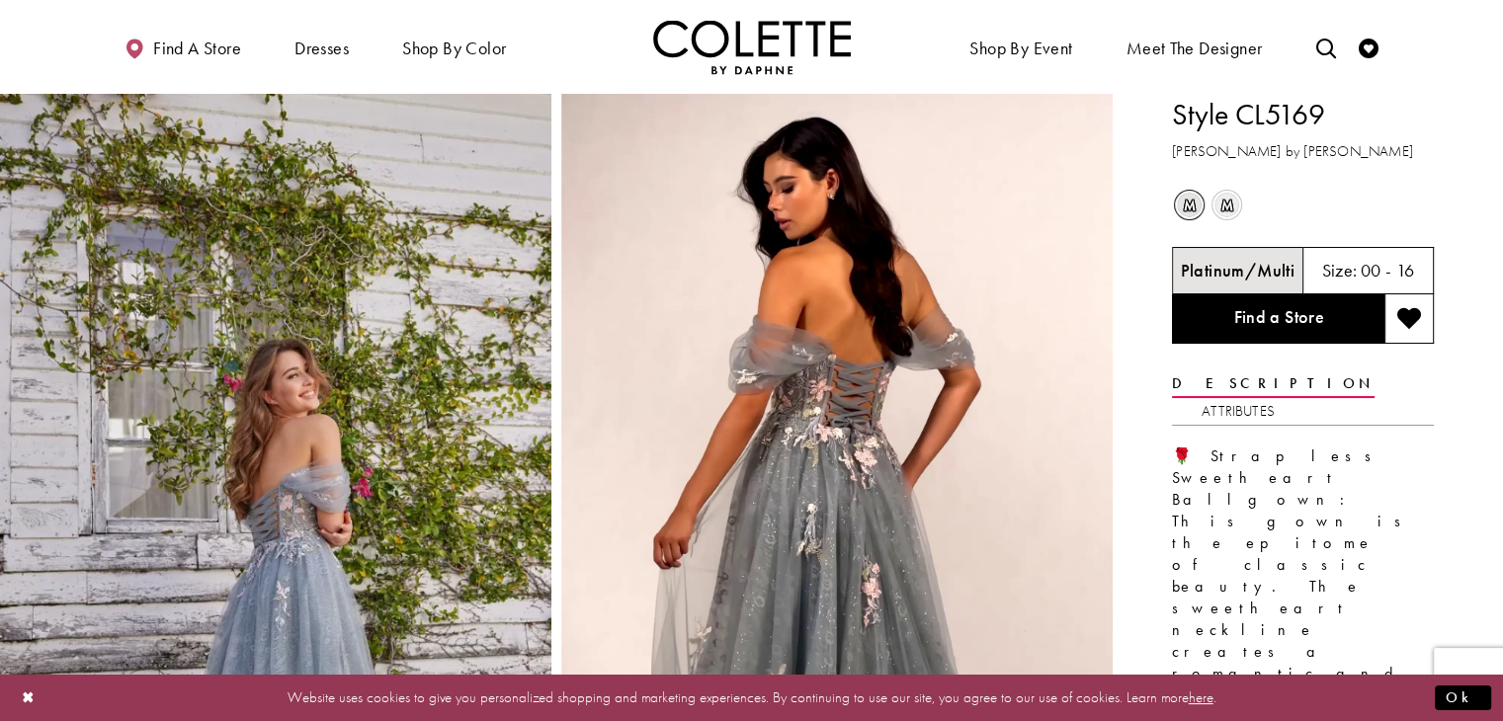
click at [1220, 197] on span "m" at bounding box center [1226, 205] width 25 height 25
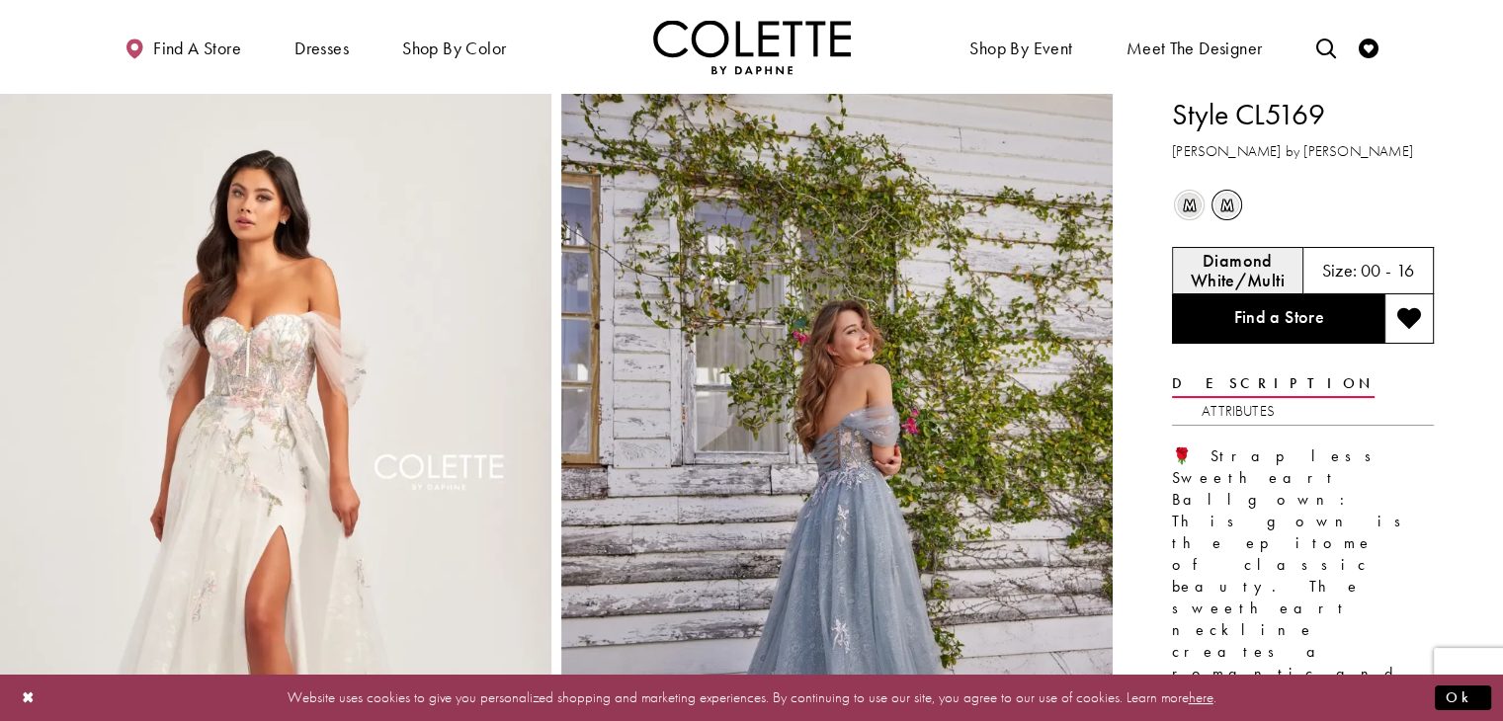
click at [1193, 200] on span "m" at bounding box center [1189, 205] width 25 height 25
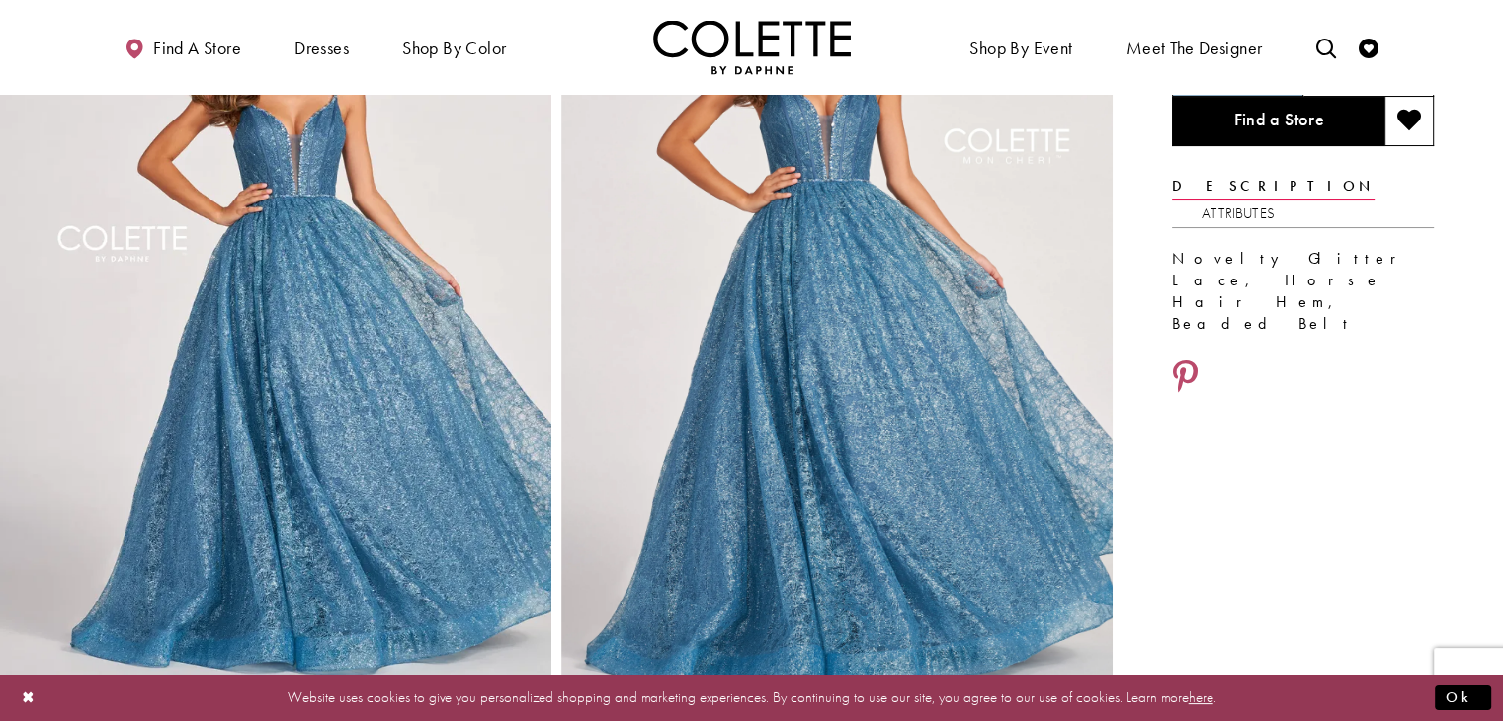
scroll to position [198, 0]
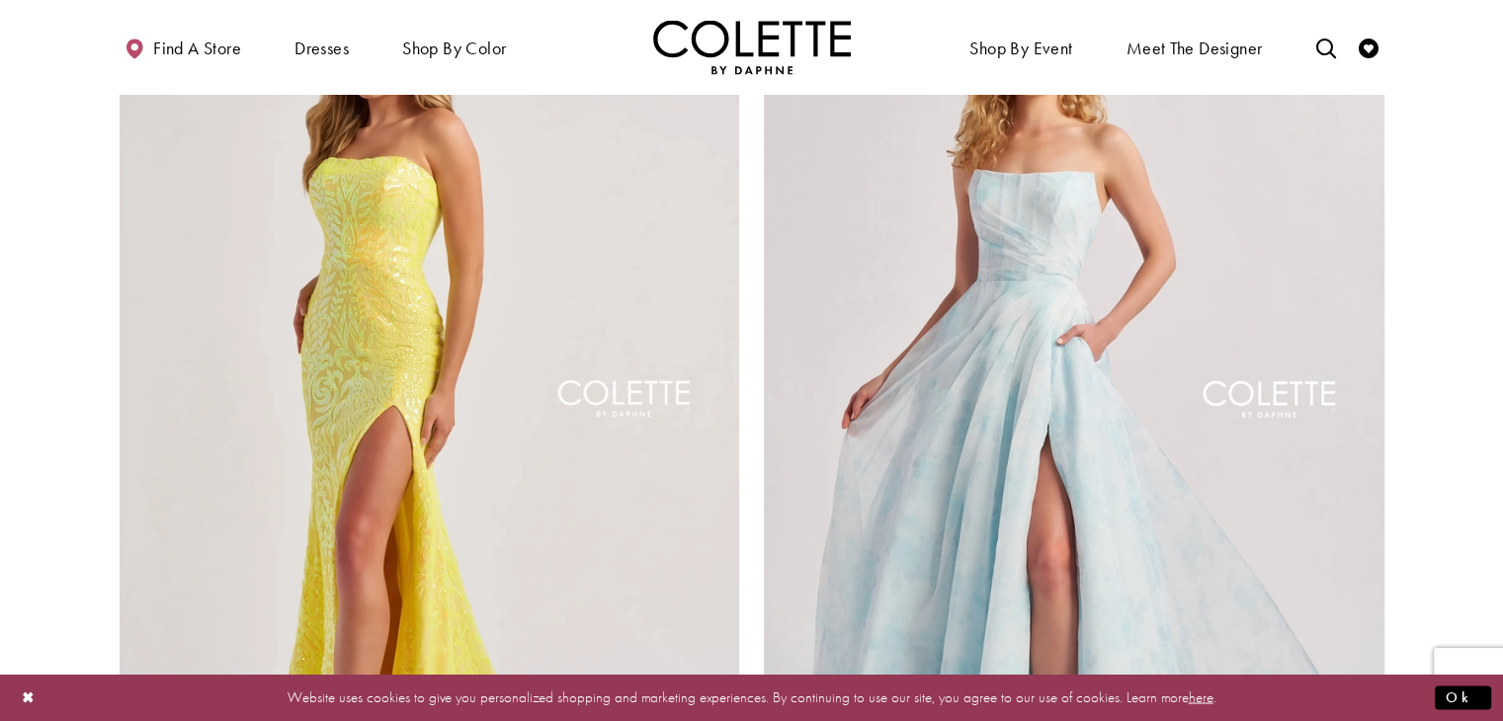
scroll to position [3754, 0]
